Goal: Task Accomplishment & Management: Manage account settings

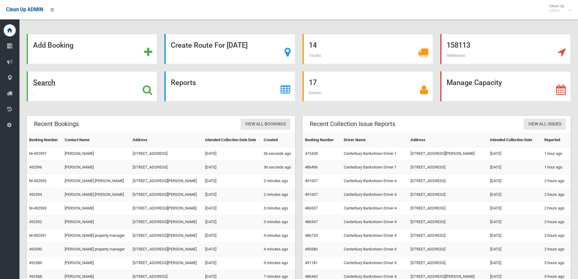
click at [102, 83] on div "Search" at bounding box center [92, 86] width 131 height 30
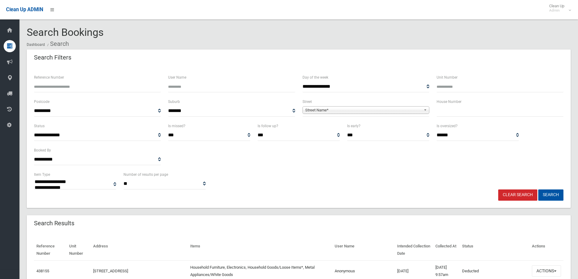
select select
click at [443, 111] on input "text" at bounding box center [500, 110] width 127 height 11
type input "*"
click at [416, 109] on span "Street Name*" at bounding box center [363, 110] width 116 height 7
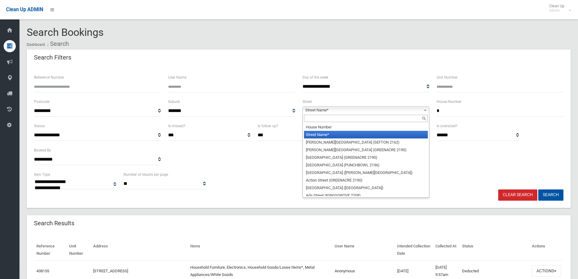
click at [416, 118] on input "text" at bounding box center [366, 118] width 124 height 7
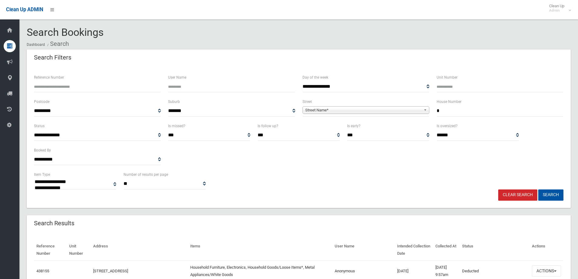
drag, startPoint x: 438, startPoint y: 113, endPoint x: 434, endPoint y: 114, distance: 4.3
click at [434, 114] on div "House Number *" at bounding box center [500, 110] width 134 height 24
click at [128, 86] on input "Reference Number" at bounding box center [97, 86] width 127 height 11
type input "******"
click at [539, 189] on button "Search" at bounding box center [551, 194] width 25 height 11
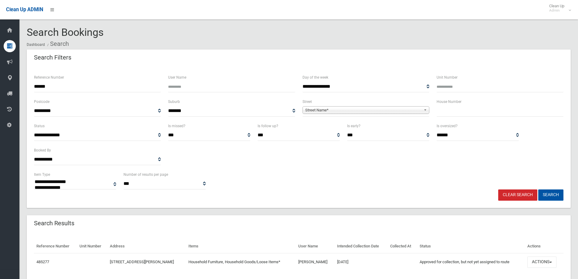
select select
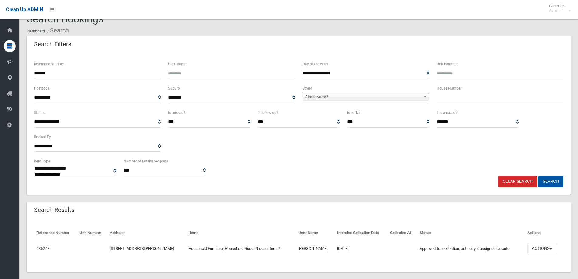
scroll to position [21, 0]
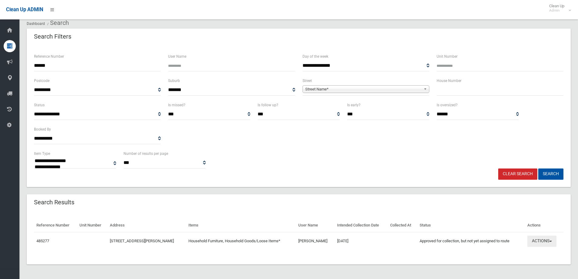
drag, startPoint x: 541, startPoint y: 241, endPoint x: 539, endPoint y: 232, distance: 10.0
click at [541, 241] on button "Actions" at bounding box center [542, 241] width 29 height 11
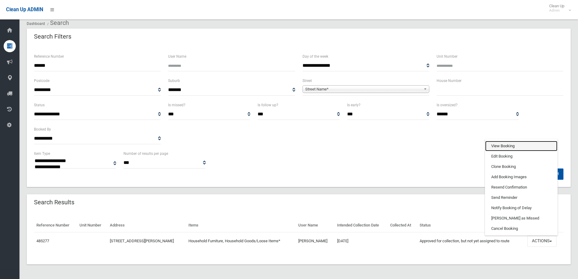
click at [526, 151] on link "View Booking" at bounding box center [521, 146] width 72 height 10
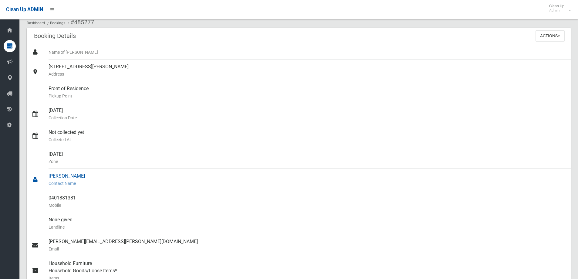
scroll to position [30, 0]
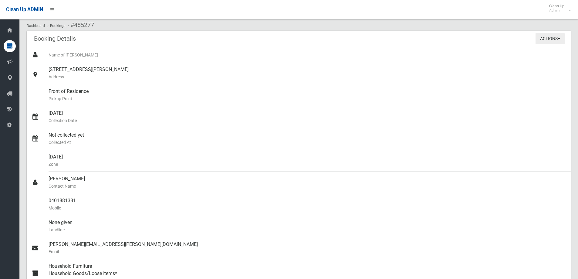
click at [554, 37] on button "Actions" at bounding box center [550, 38] width 29 height 11
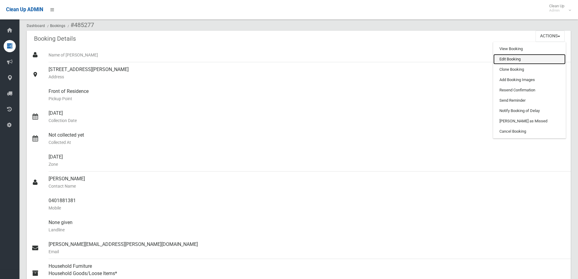
click at [544, 58] on link "Edit Booking" at bounding box center [530, 59] width 72 height 10
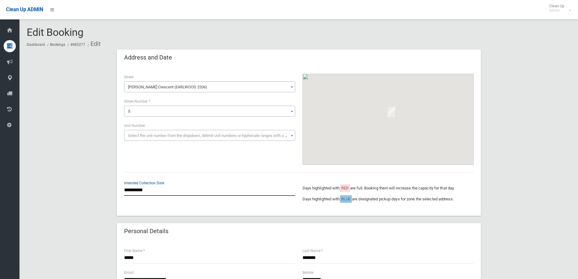
click at [188, 192] on input "**********" at bounding box center [209, 190] width 171 height 11
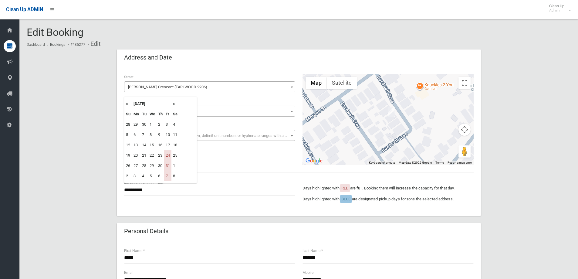
click at [175, 104] on th "»" at bounding box center [176, 104] width 8 height 10
click at [171, 147] on td "14" at bounding box center [167, 145] width 7 height 10
type input "**********"
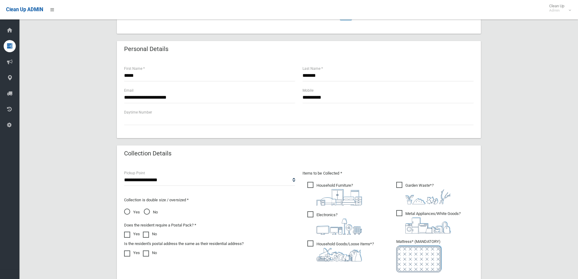
click at [419, 192] on img at bounding box center [429, 196] width 46 height 15
click at [421, 221] on img at bounding box center [429, 225] width 46 height 16
click at [328, 218] on span "Electronics ?" at bounding box center [334, 222] width 55 height 23
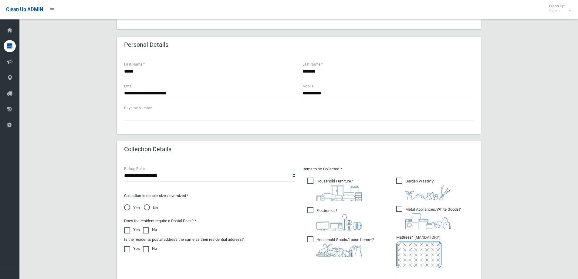
scroll to position [273, 0]
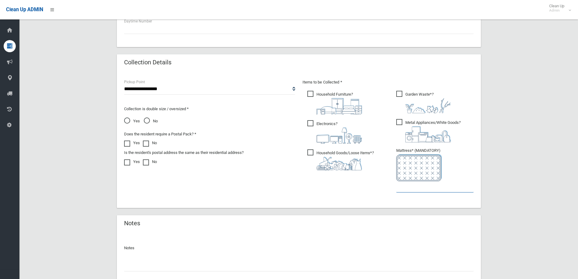
click at [457, 188] on input "text" at bounding box center [434, 186] width 77 height 11
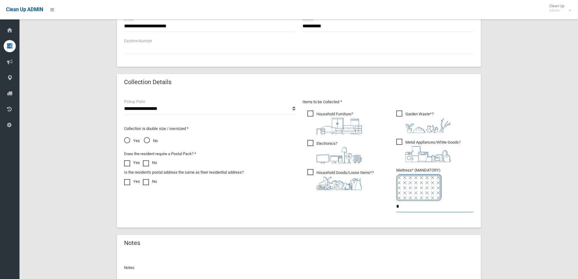
scroll to position [319, 0]
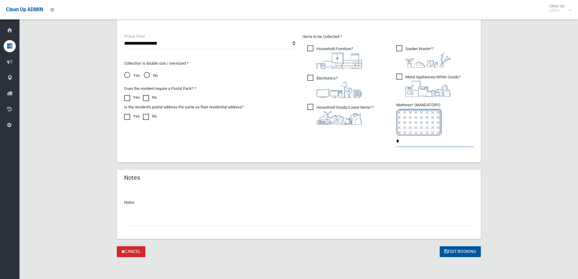
type input "*"
click at [466, 252] on button "Edit Booking" at bounding box center [460, 251] width 41 height 11
